Goal: Find contact information

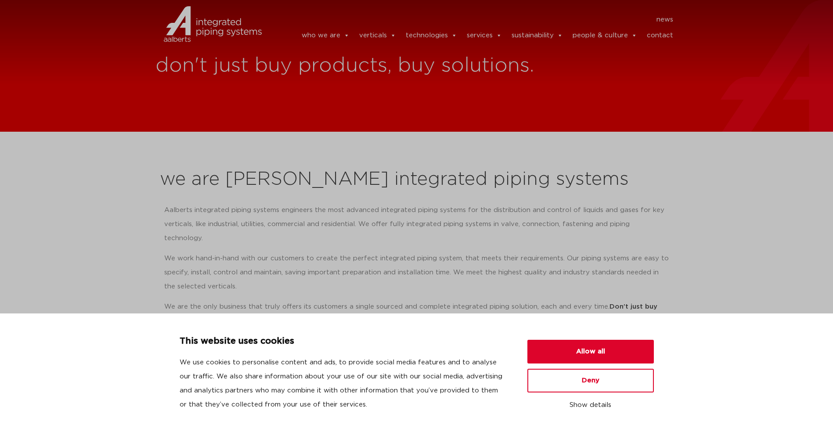
click at [661, 36] on link "contact" at bounding box center [660, 36] width 26 height 18
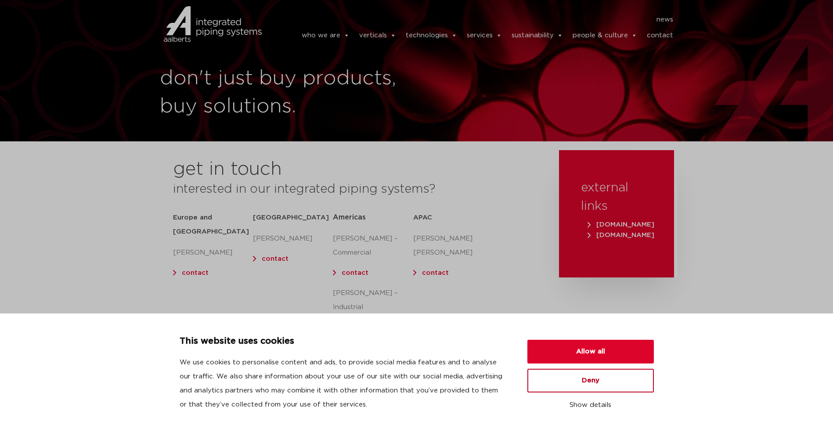
click at [580, 381] on button "Deny" at bounding box center [591, 381] width 127 height 24
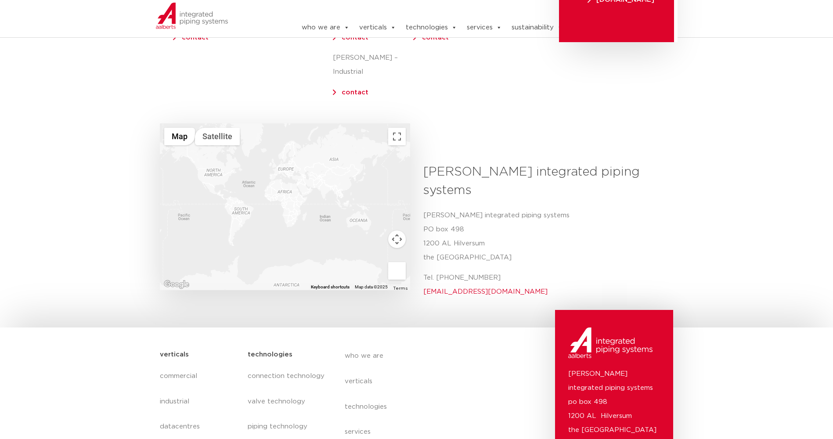
scroll to position [171, 0]
